Goal: Task Accomplishment & Management: Manage account settings

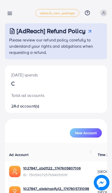
click at [11, 13] on icon at bounding box center [9, 13] width 5 height 5
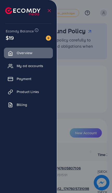
click at [34, 67] on span "My ad accounts" at bounding box center [30, 65] width 26 height 5
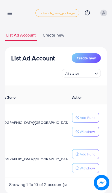
scroll to position [0, 146]
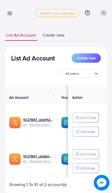
scroll to position [0, 0]
